Goal: Find specific page/section: Find specific page/section

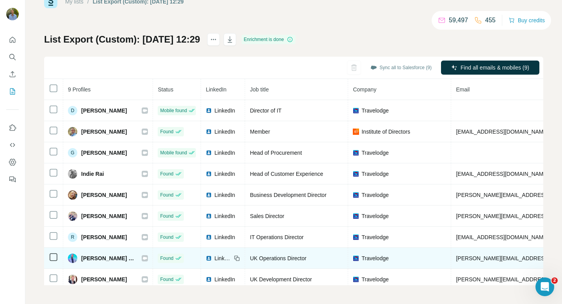
scroll to position [5, 0]
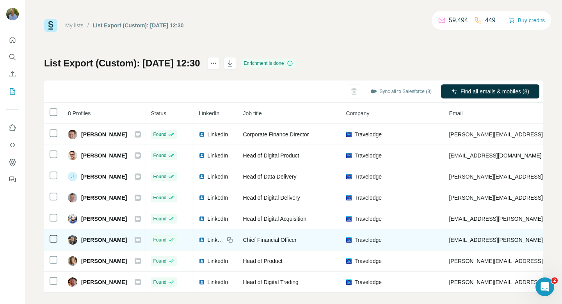
scroll to position [7, 0]
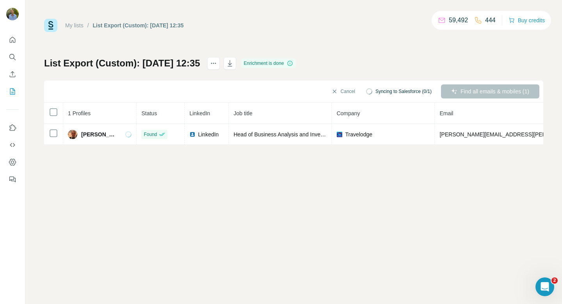
click at [358, 51] on div "My lists / List Export (Custom): 03/10/2025 12:35 59,492 444 Buy credits List E…" at bounding box center [293, 82] width 499 height 126
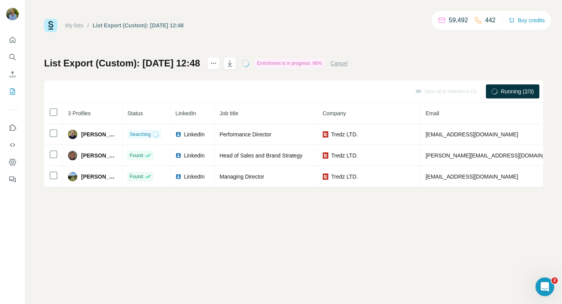
click at [283, 214] on div "My lists / List Export (Custom): 03/10/2025 12:48 59,492 442 Buy credits List E…" at bounding box center [293, 152] width 537 height 304
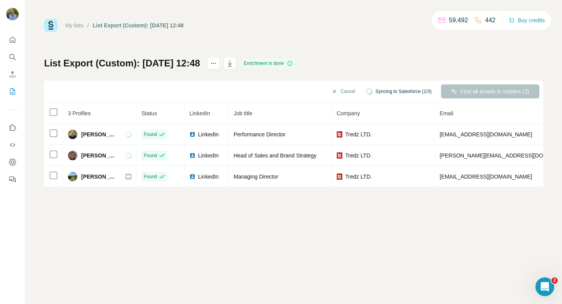
click at [272, 221] on div "My lists / List Export (Custom): 03/10/2025 12:48 59,492 442 Buy credits List E…" at bounding box center [293, 152] width 537 height 304
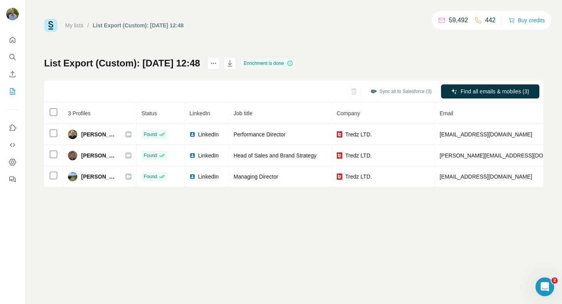
click at [331, 245] on div "My lists / List Export (Custom): 03/10/2025 12:48 59,492 442 Buy credits List E…" at bounding box center [293, 152] width 537 height 304
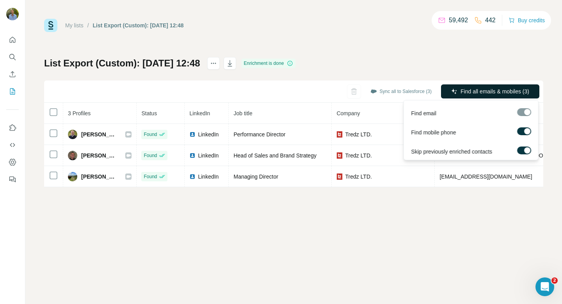
click at [515, 94] on span "Find all emails & mobiles (3)" at bounding box center [495, 91] width 69 height 8
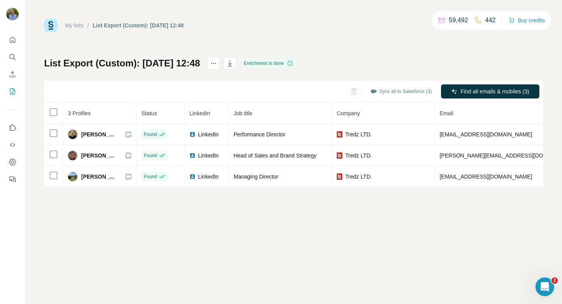
click at [344, 55] on div "My lists / List Export (Custom): 03/10/2025 12:48 59,492 442 Buy credits List E…" at bounding box center [293, 103] width 499 height 168
click at [218, 219] on div "My lists / List Export (Custom): 03/10/2025 12:48 59,492 442 Buy credits List E…" at bounding box center [293, 152] width 537 height 304
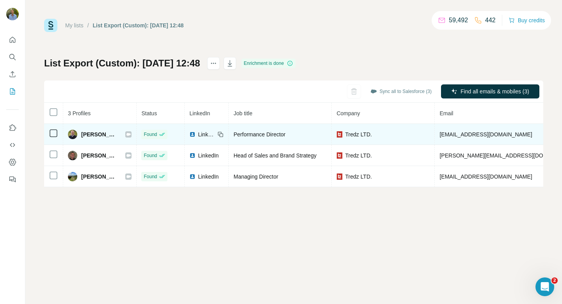
click at [128, 135] on icon at bounding box center [128, 134] width 5 height 6
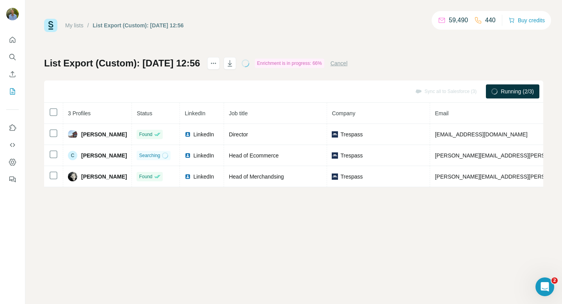
click at [216, 211] on div "My lists / List Export (Custom): 03/10/2025 12:56 59,490 440 Buy credits List E…" at bounding box center [293, 152] width 537 height 304
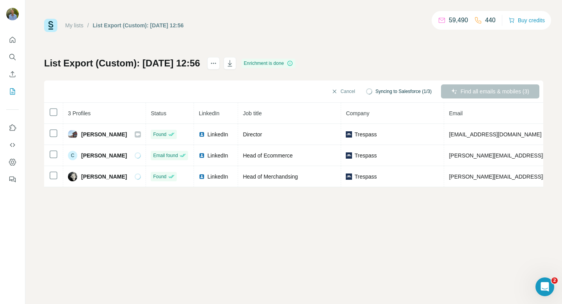
click at [255, 222] on div "My lists / List Export (Custom): 03/10/2025 12:56 59,490 440 Buy credits List E…" at bounding box center [293, 152] width 537 height 304
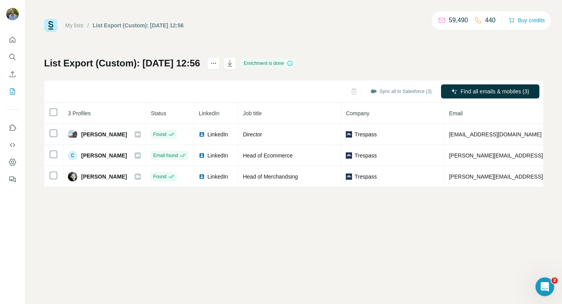
click at [302, 39] on div "My lists / List Export (Custom): 03/10/2025 12:56 59,490 440 Buy credits List E…" at bounding box center [293, 103] width 499 height 168
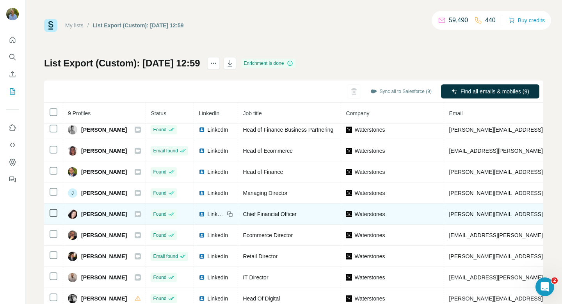
scroll to position [24, 0]
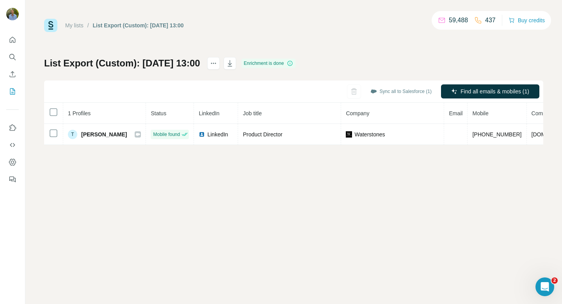
click at [285, 189] on div "My lists / List Export (Custom): 03/10/2025 13:00 59,488 437 Buy credits List E…" at bounding box center [293, 152] width 537 height 304
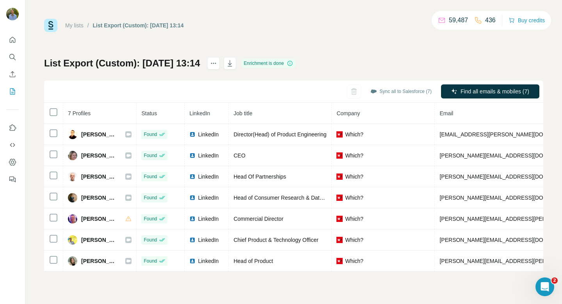
click at [323, 25] on div "My lists / List Export (Custom): 03/10/2025 13:14 59,487 436 Buy credits" at bounding box center [293, 25] width 499 height 13
click at [320, 39] on div "My lists / List Export (Custom): 03/10/2025 13:14 59,487 436 Buy credits List E…" at bounding box center [293, 145] width 499 height 253
click at [332, 23] on div "My lists / List Export (Custom): 03/10/2025 13:14 59,487 436 Buy credits" at bounding box center [293, 25] width 499 height 13
click at [323, 27] on div "My lists / List Export (Custom): 03/10/2025 13:14 59,487 436 Buy credits" at bounding box center [293, 25] width 499 height 13
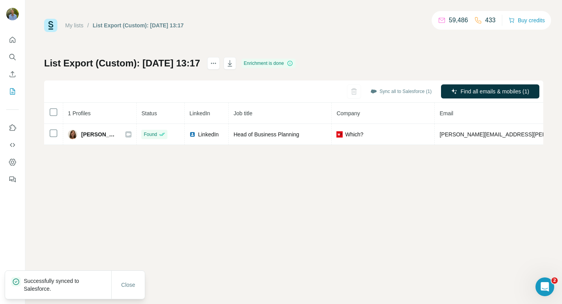
click at [276, 203] on div "My lists / List Export (Custom): 03/10/2025 13:17 59,486 433 Buy credits List E…" at bounding box center [293, 152] width 537 height 304
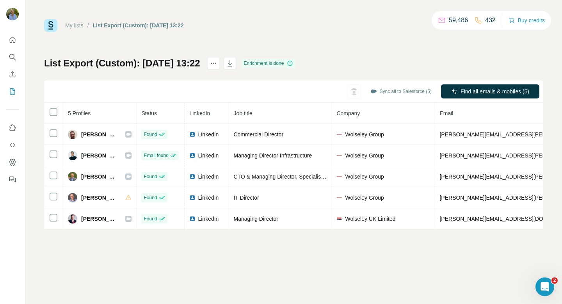
click at [193, 260] on div "My lists / List Export (Custom): 03/10/2025 13:22 59,486 432 Buy credits List E…" at bounding box center [293, 152] width 537 height 304
click at [215, 258] on div "My lists / List Export (Custom): 03/10/2025 13:22 59,486 432 Buy credits List E…" at bounding box center [293, 152] width 537 height 304
click at [357, 257] on div "My lists / List Export (Custom): 03/10/2025 13:22 59,486 432 Buy credits List E…" at bounding box center [293, 152] width 537 height 304
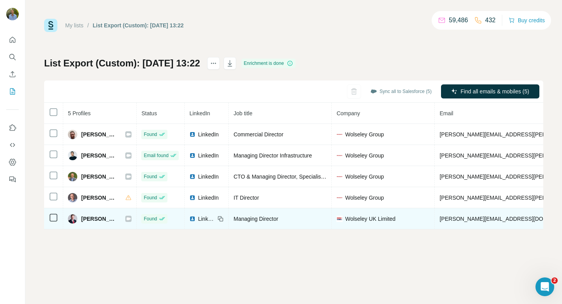
click at [126, 216] on icon at bounding box center [128, 219] width 5 height 6
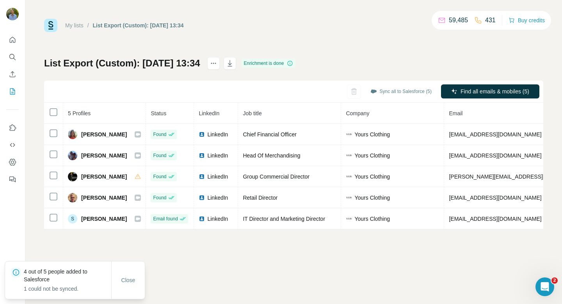
click at [130, 287] on div "Close" at bounding box center [128, 279] width 34 height 37
